Goal: Navigation & Orientation: Find specific page/section

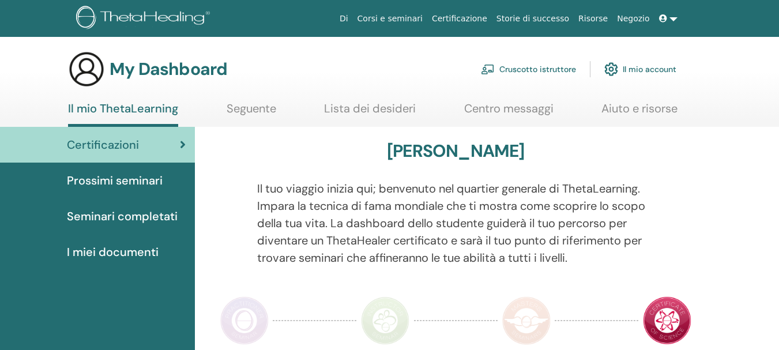
click at [558, 69] on link "Cruscotto istruttore" at bounding box center [528, 68] width 95 height 25
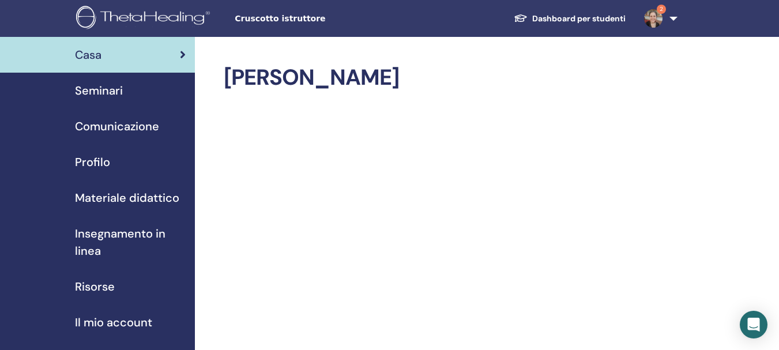
click at [122, 90] on span "Seminari" at bounding box center [99, 90] width 48 height 17
